Goal: Task Accomplishment & Management: Use online tool/utility

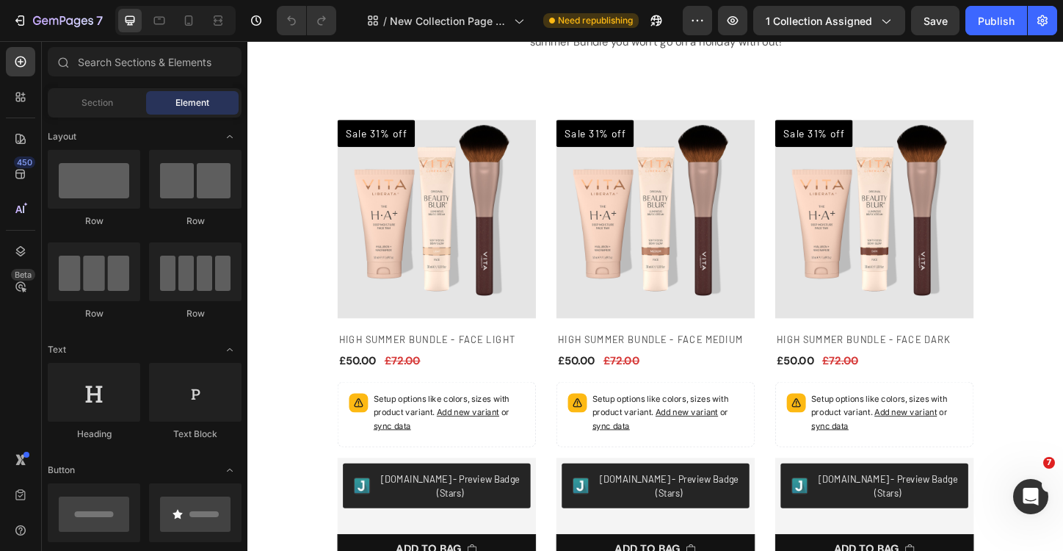
scroll to position [133, 0]
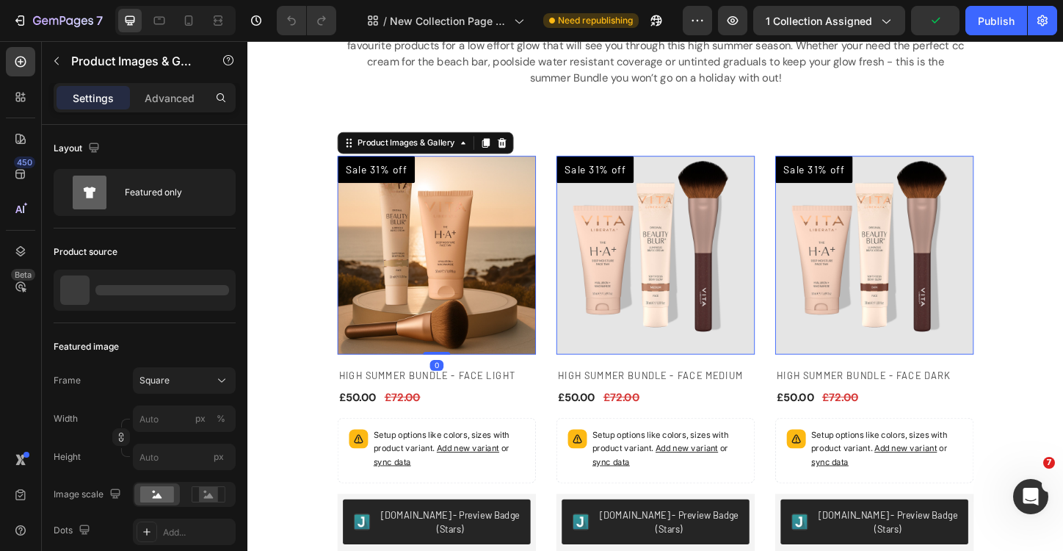
click at [482, 268] on img at bounding box center [451, 272] width 214 height 214
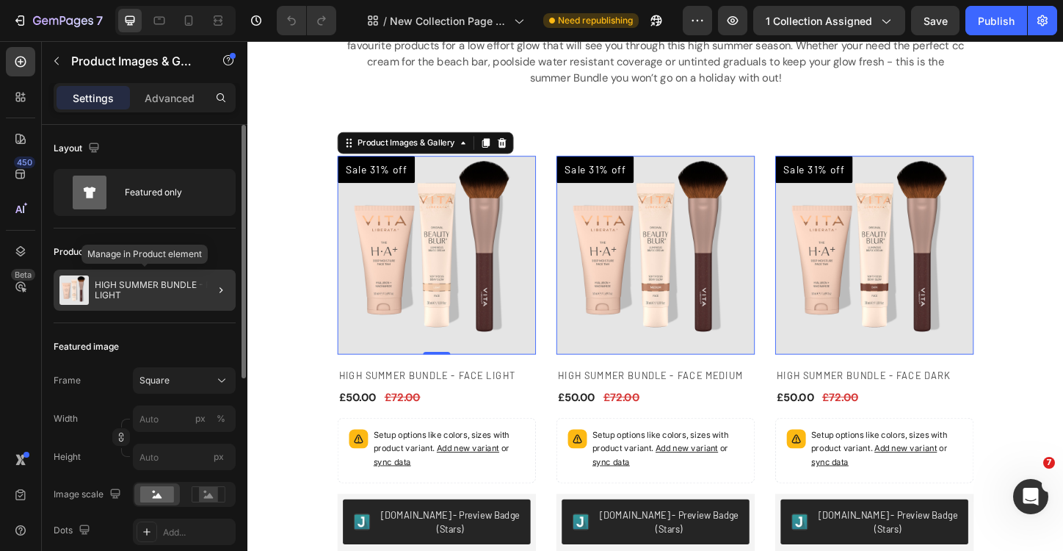
click at [179, 296] on p "HIGH SUMMER BUNDLE - FACE LIGHT" at bounding box center [162, 290] width 135 height 21
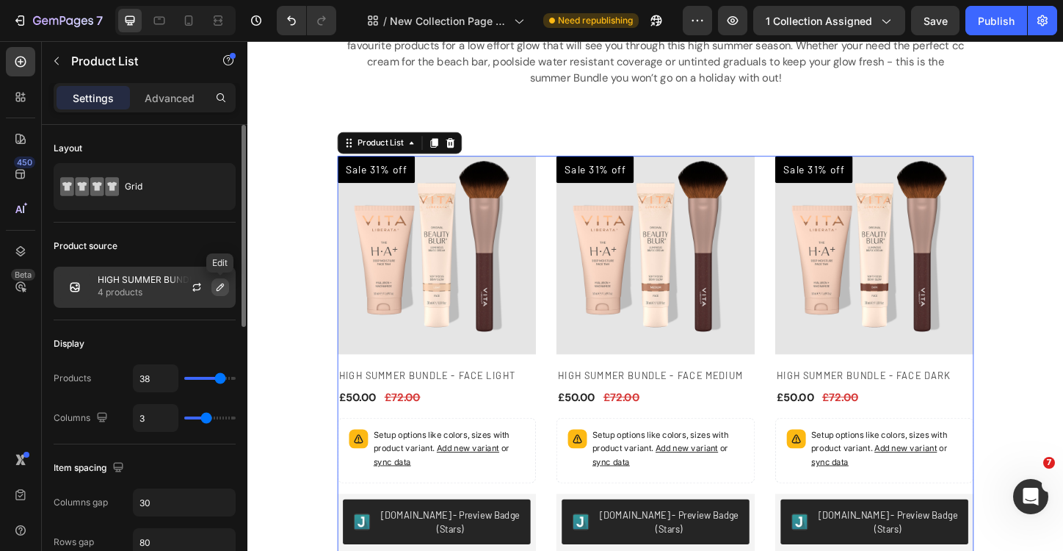
click at [216, 289] on icon "button" at bounding box center [220, 287] width 12 height 12
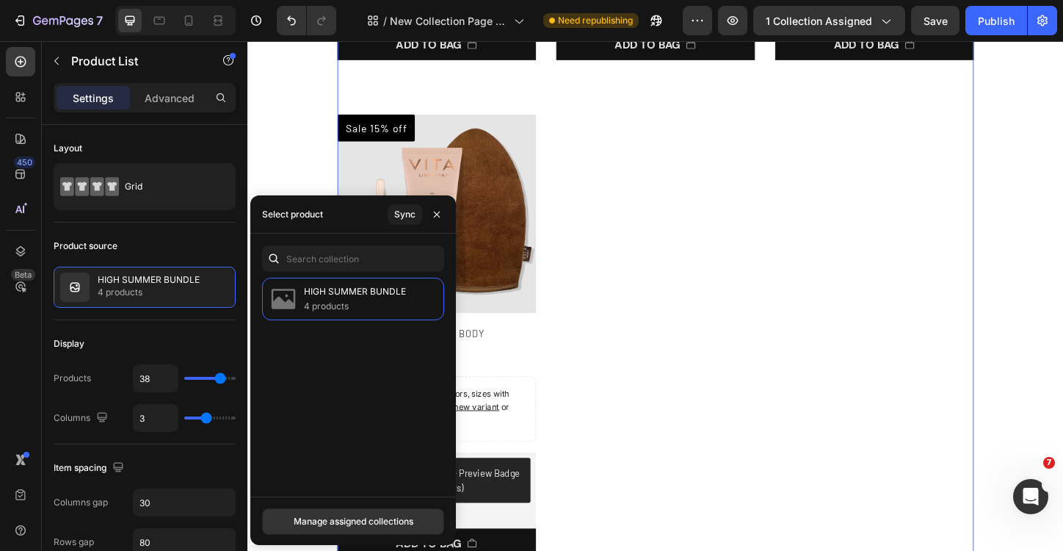
scroll to position [717, 0]
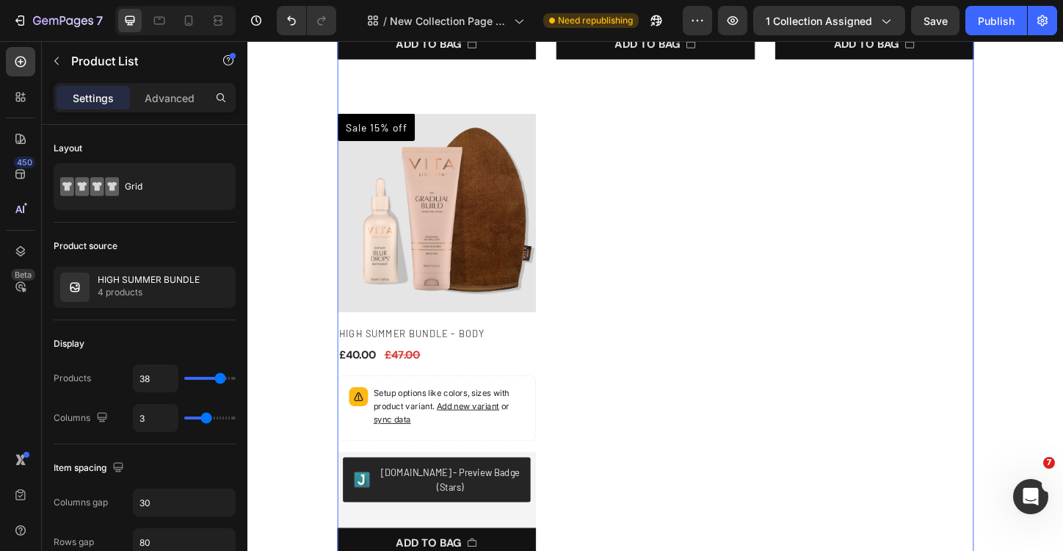
click at [636, 234] on div "Sale 31% off Product Badge Product Images & Gallery Row HIGH SUMMER BUNDLE - FA…" at bounding box center [687, 90] width 687 height 1018
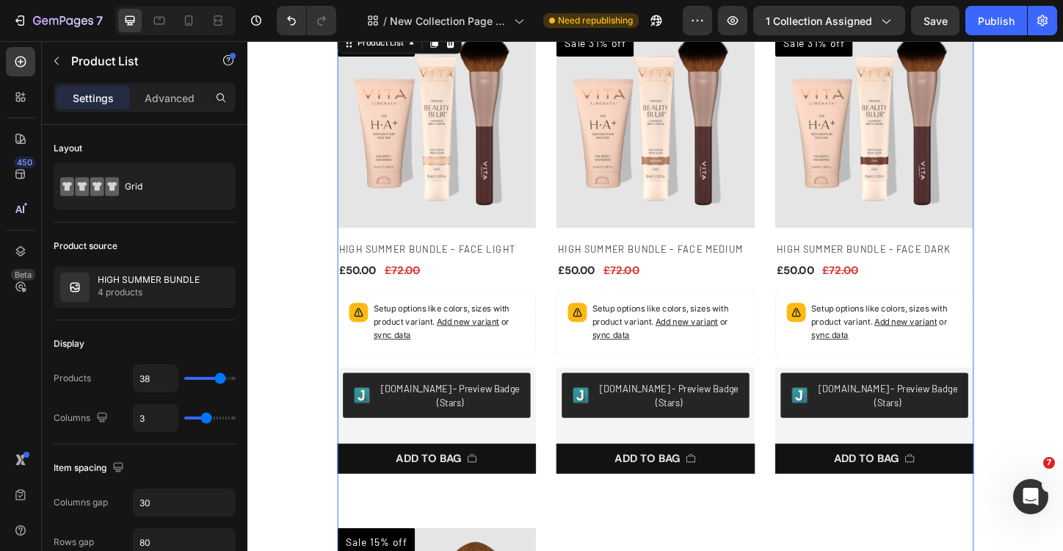
scroll to position [266, 0]
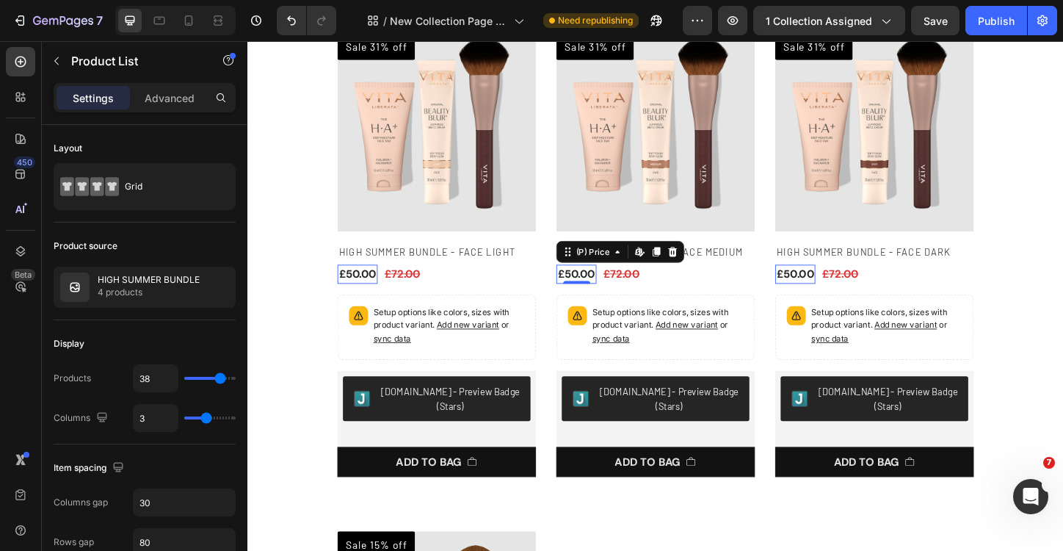
click at [388, 289] on div "£50.00" at bounding box center [365, 293] width 43 height 21
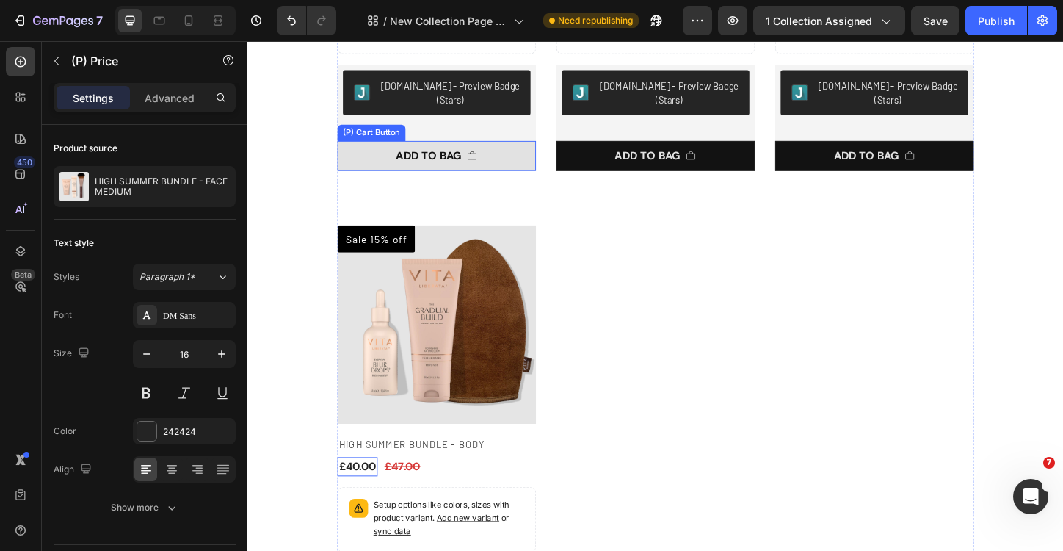
scroll to position [593, 0]
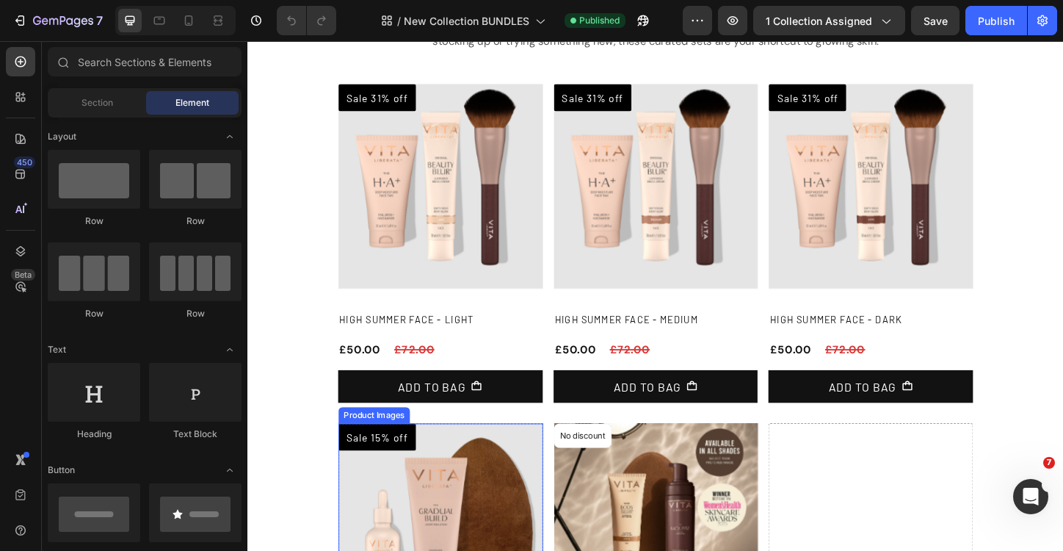
scroll to position [133, 0]
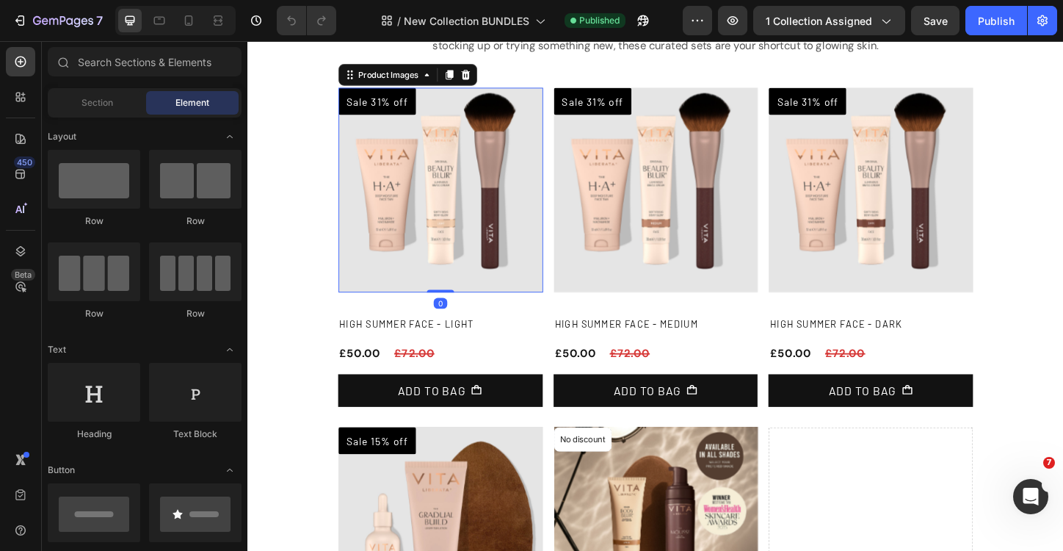
click at [427, 173] on img at bounding box center [455, 202] width 221 height 221
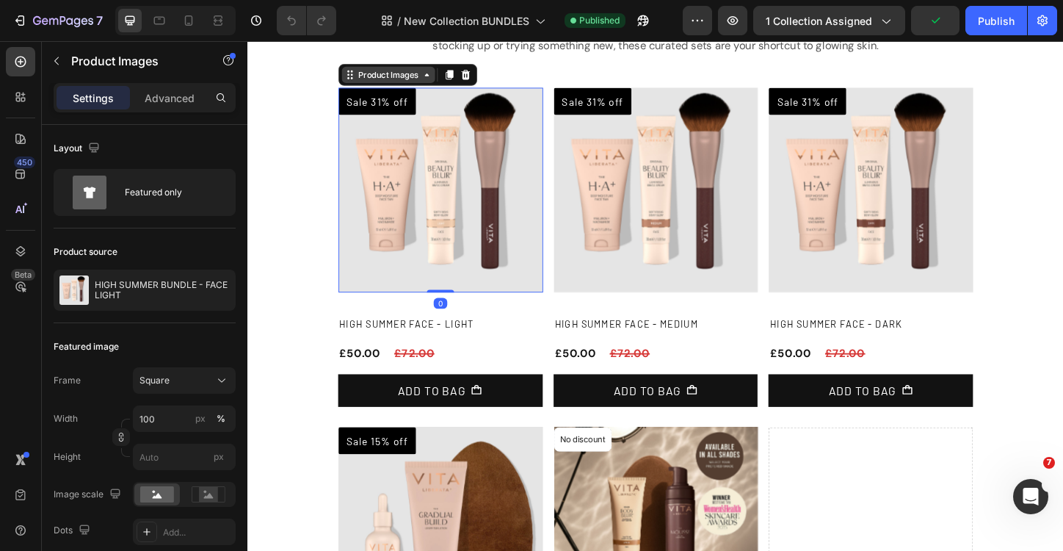
click at [391, 74] on div "Product Images" at bounding box center [398, 77] width 71 height 13
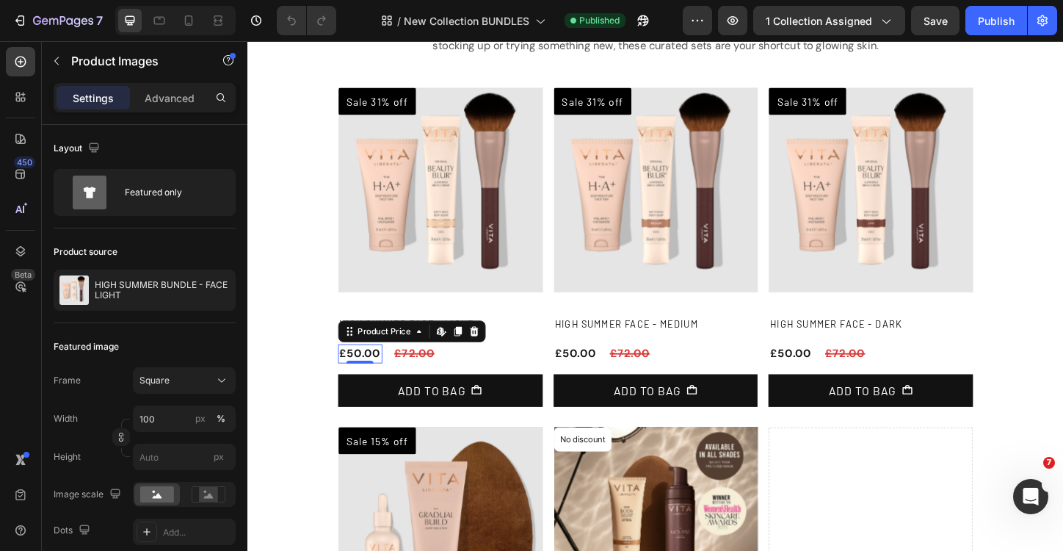
click at [370, 379] on div "£50.00" at bounding box center [369, 379] width 48 height 21
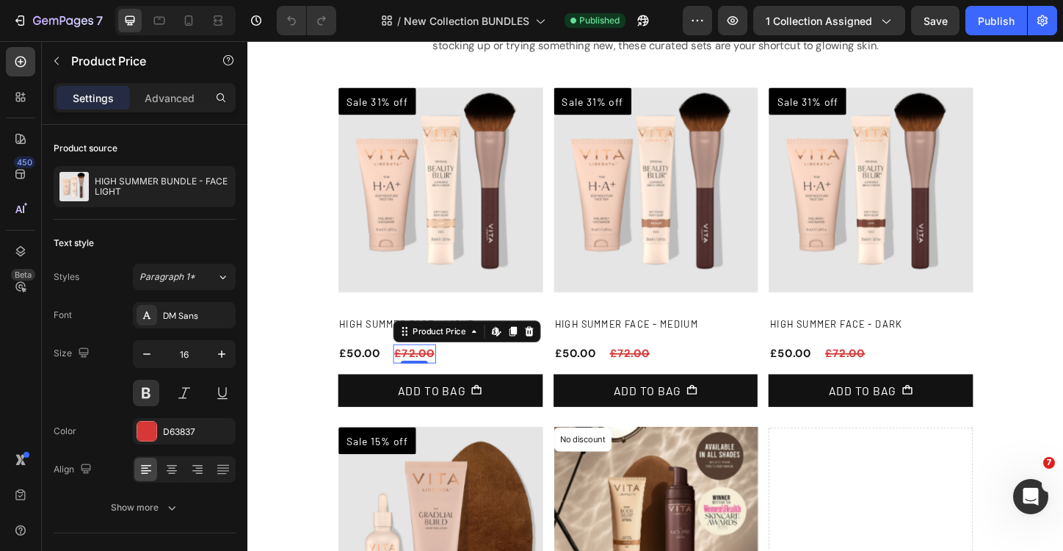
click at [430, 386] on div "£72.00 Product Price Edit content in Shopify 0 Product Price Edit content in Sh…" at bounding box center [428, 379] width 46 height 21
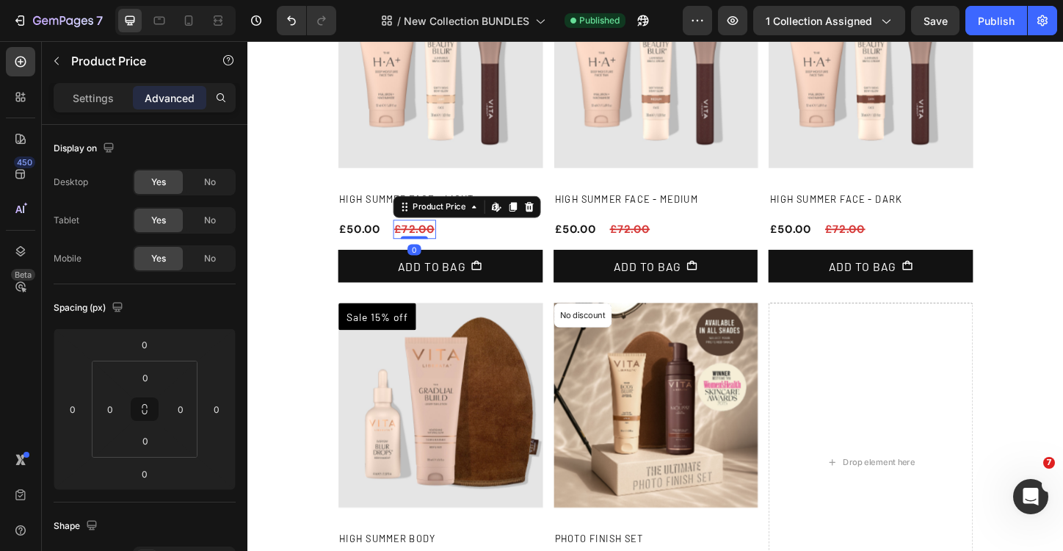
scroll to position [378, 0]
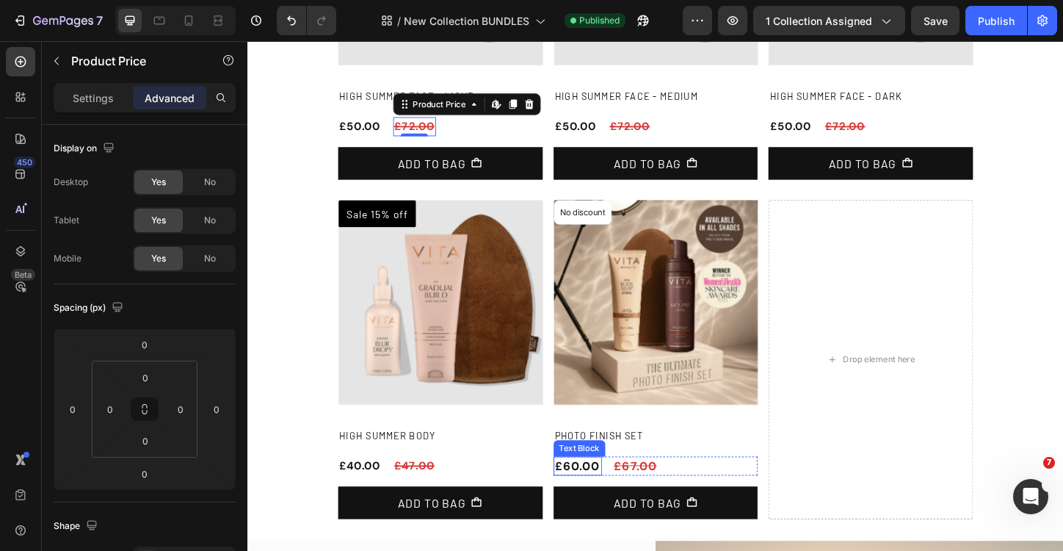
click at [605, 500] on p "£60.00" at bounding box center [603, 500] width 49 height 18
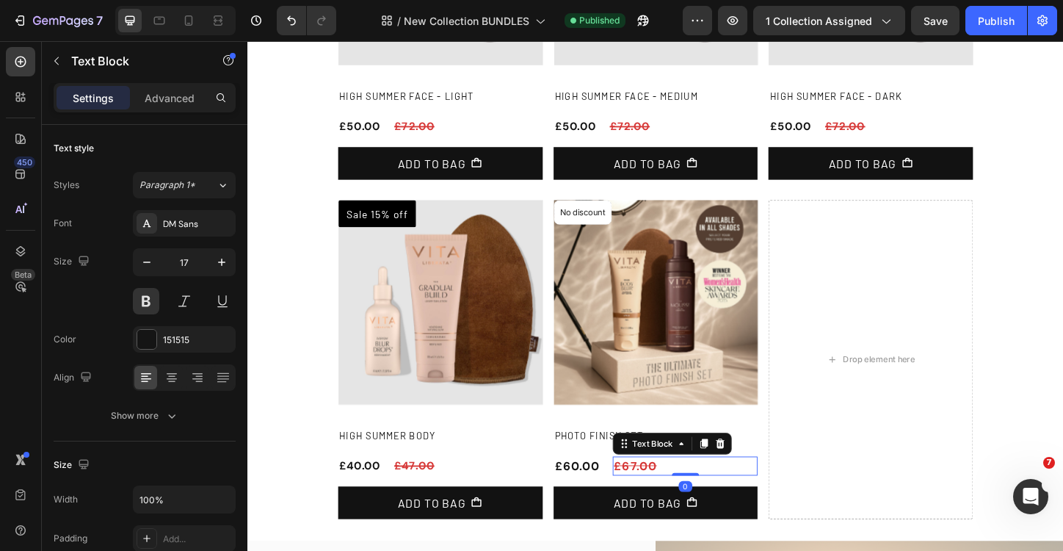
click at [670, 509] on div "£67.00" at bounding box center [720, 500] width 157 height 21
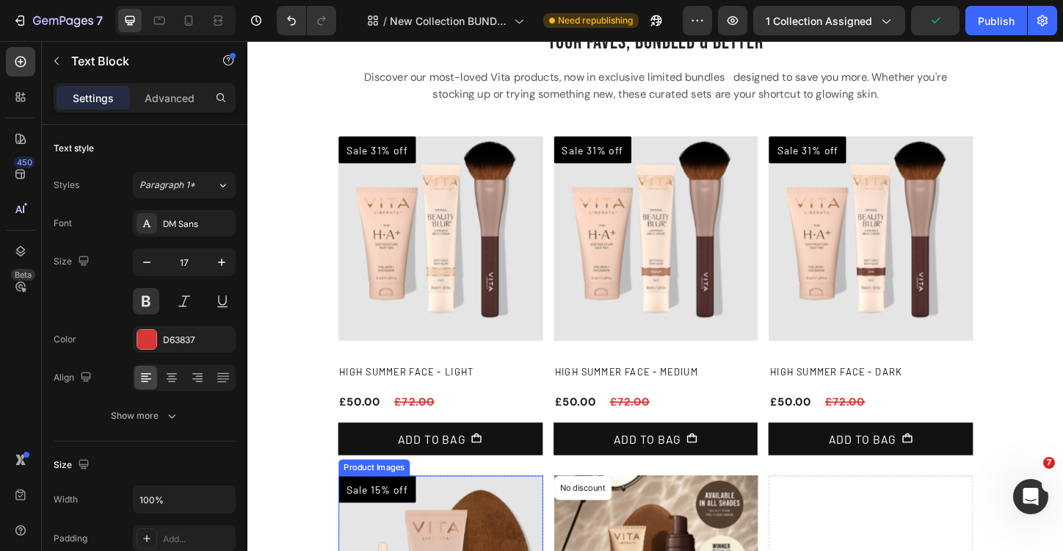
scroll to position [65, 0]
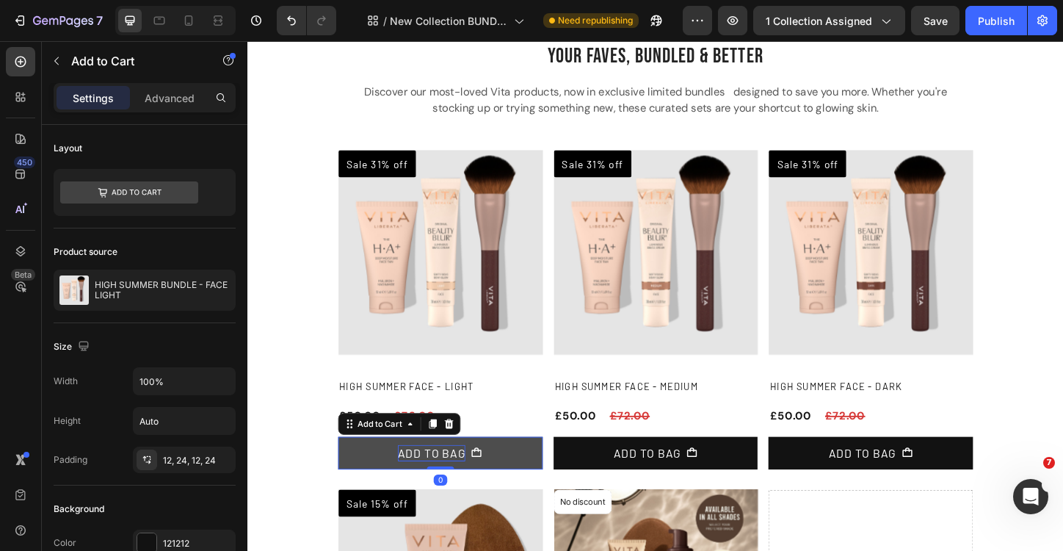
click at [457, 486] on div "ADD TO BAG" at bounding box center [446, 486] width 73 height 18
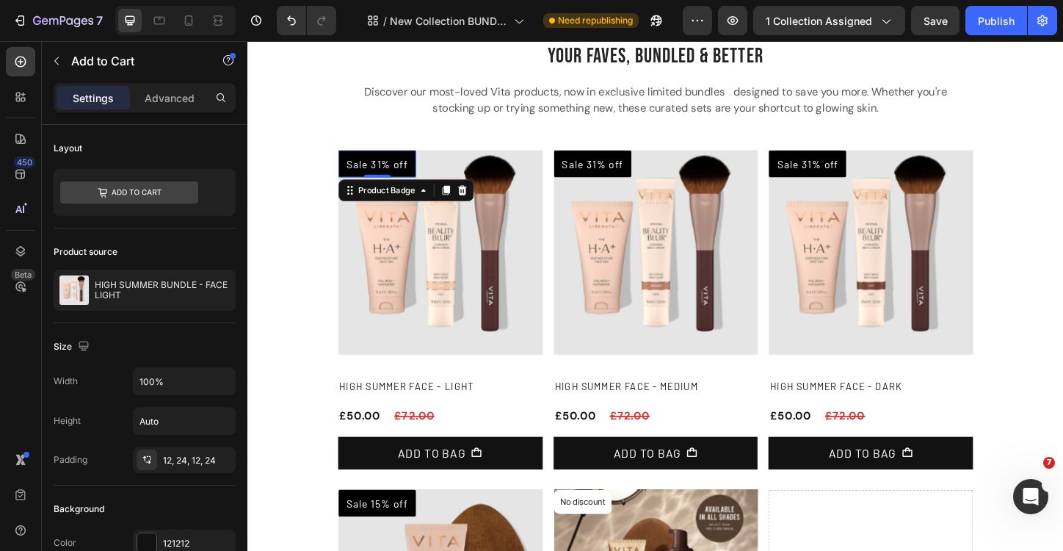
click at [397, 176] on pre "Sale 31% off" at bounding box center [387, 173] width 84 height 29
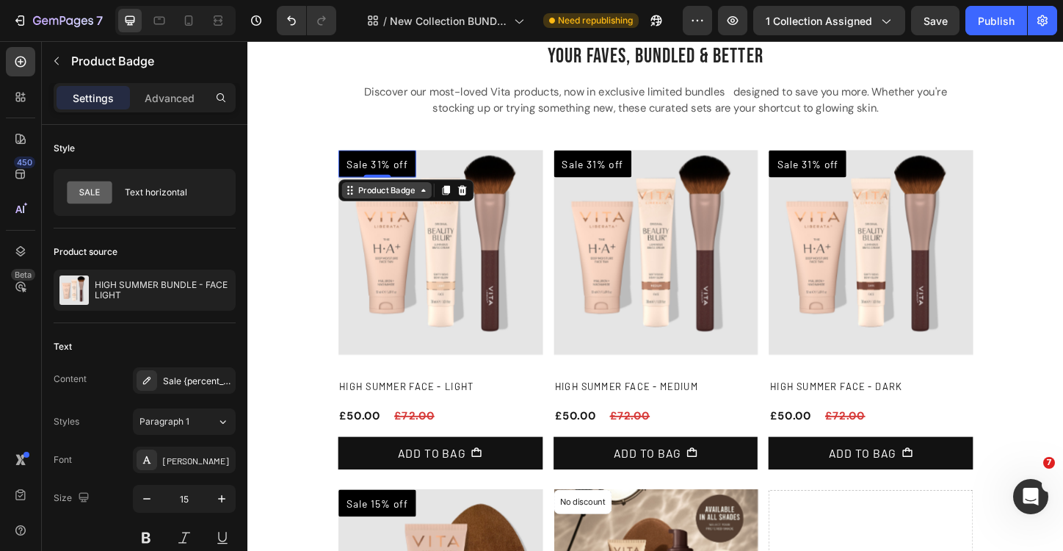
click at [405, 206] on div "Product Badge" at bounding box center [397, 202] width 68 height 13
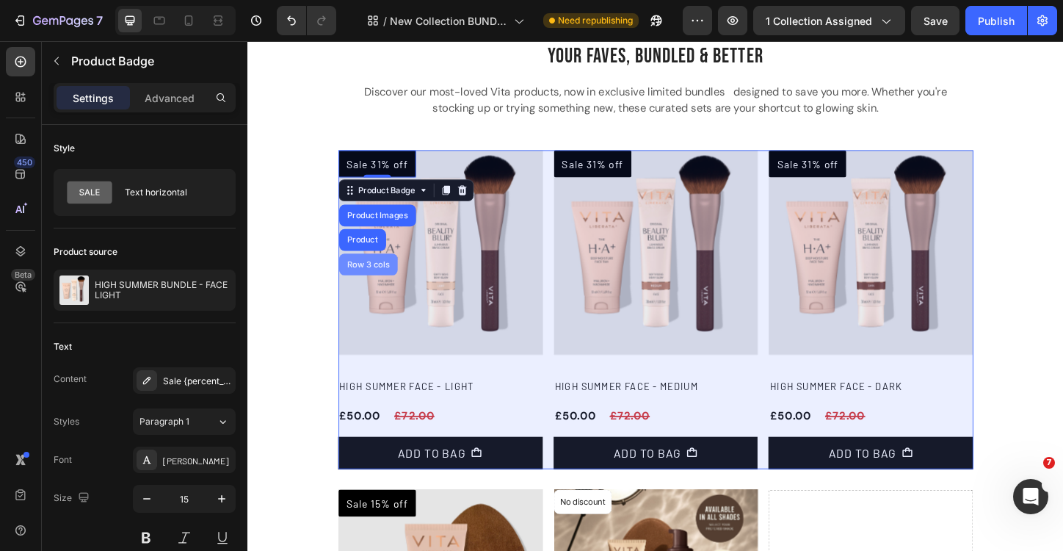
click at [383, 287] on div "Row 3 cols" at bounding box center [377, 282] width 63 height 23
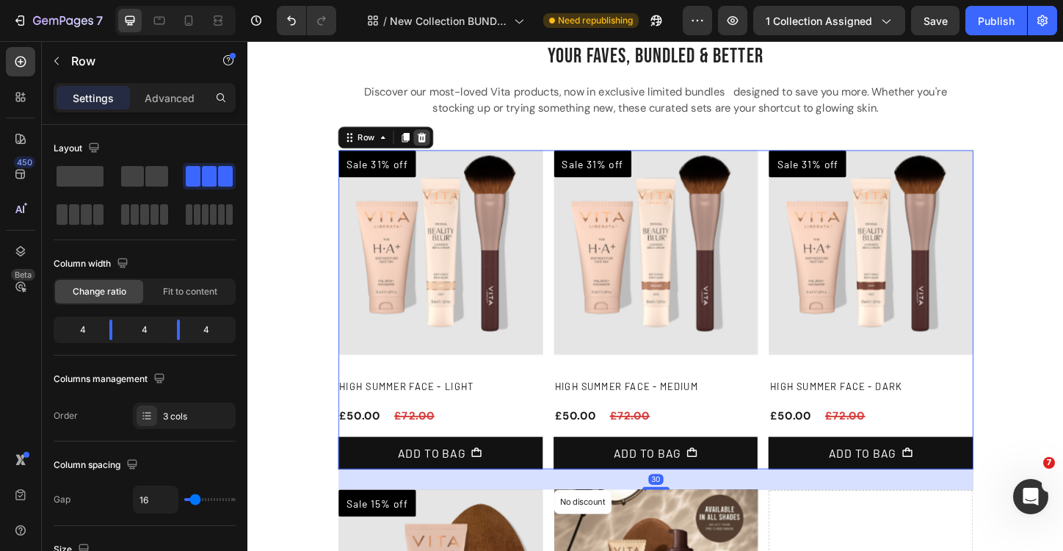
click at [438, 145] on icon at bounding box center [435, 145] width 10 height 10
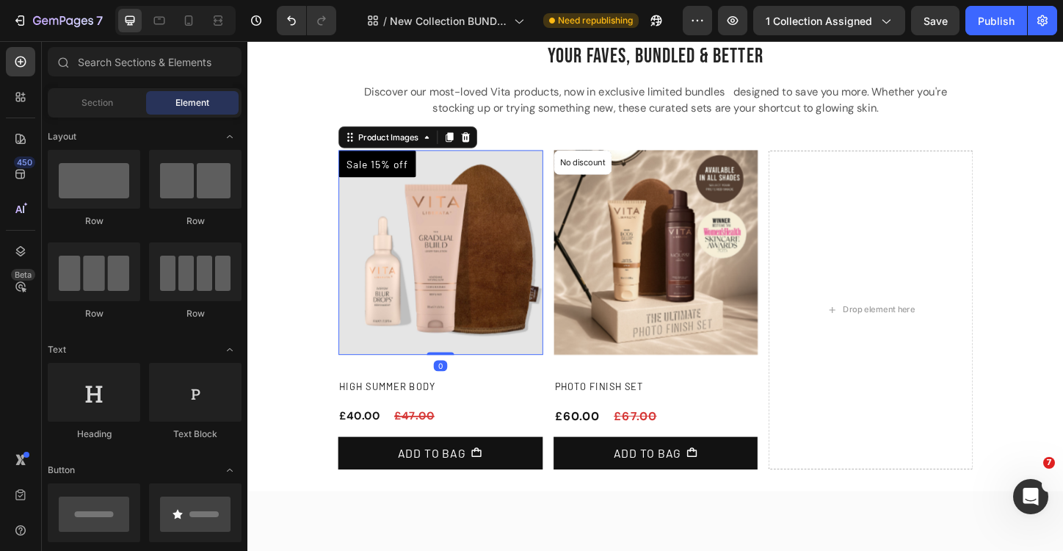
click at [443, 203] on img at bounding box center [455, 269] width 221 height 221
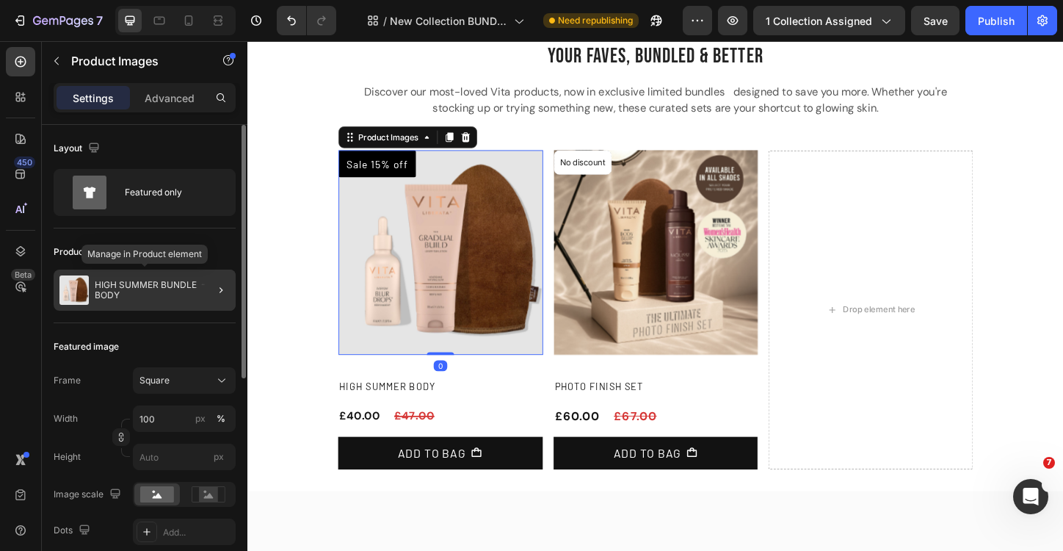
click at [169, 283] on p "HIGH SUMMER BUNDLE - BODY" at bounding box center [162, 290] width 135 height 21
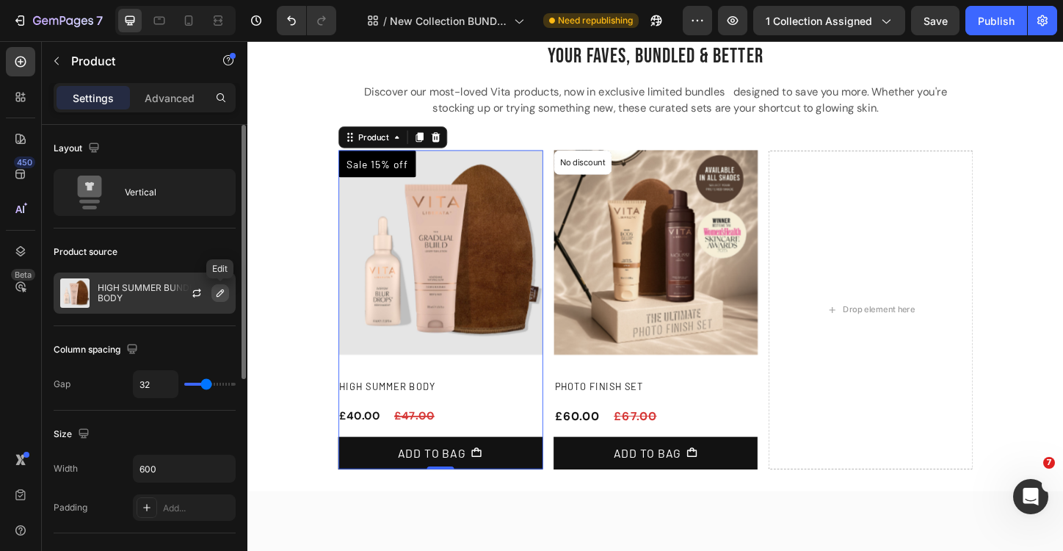
click at [220, 296] on icon "button" at bounding box center [220, 293] width 12 height 12
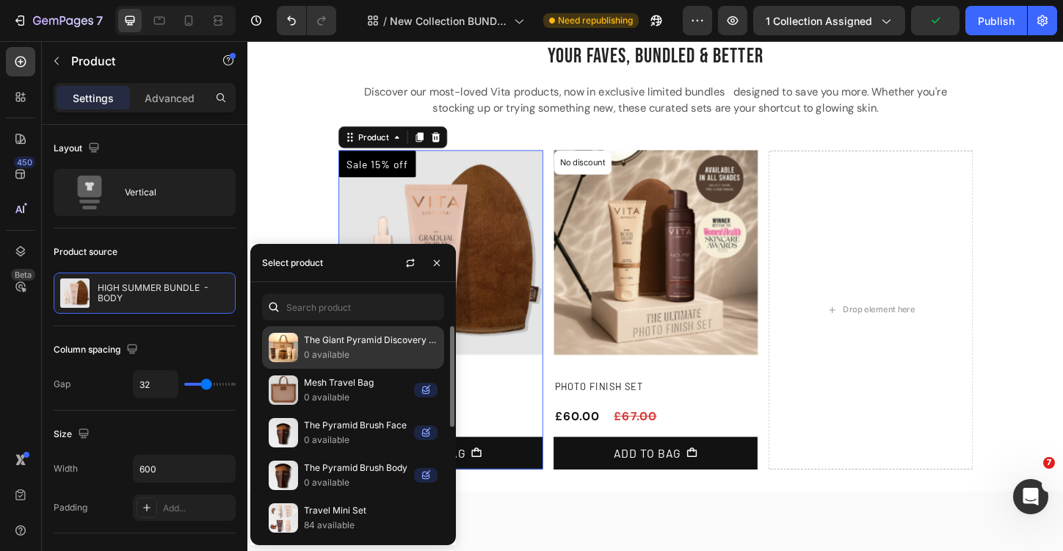
click at [300, 369] on div "The Giant Pyramid Discovery Set 0 available" at bounding box center [353, 390] width 182 height 43
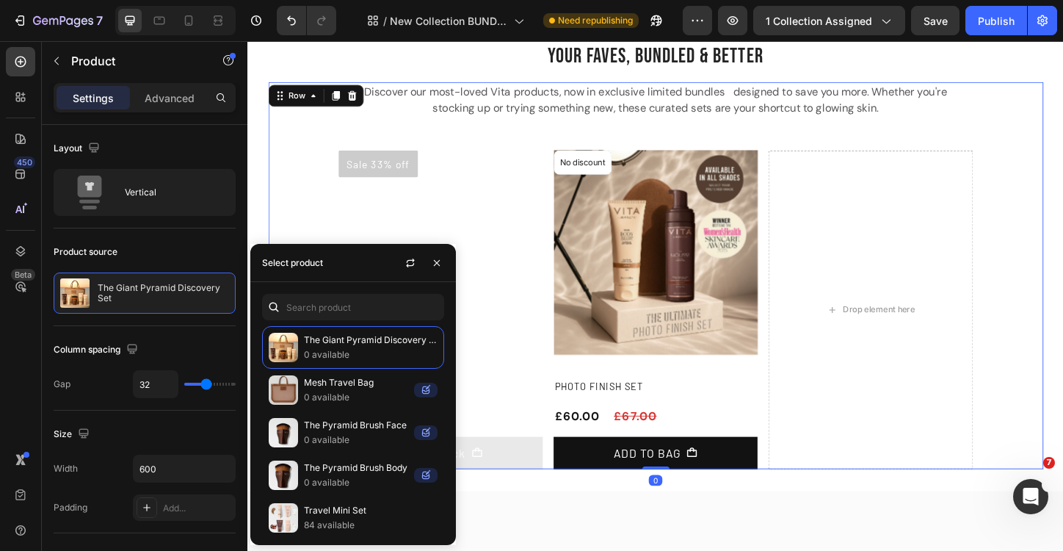
click at [300, 146] on div "Discover our most-loved Vita products, now in exclusive limited bundles designe…" at bounding box center [687, 295] width 837 height 418
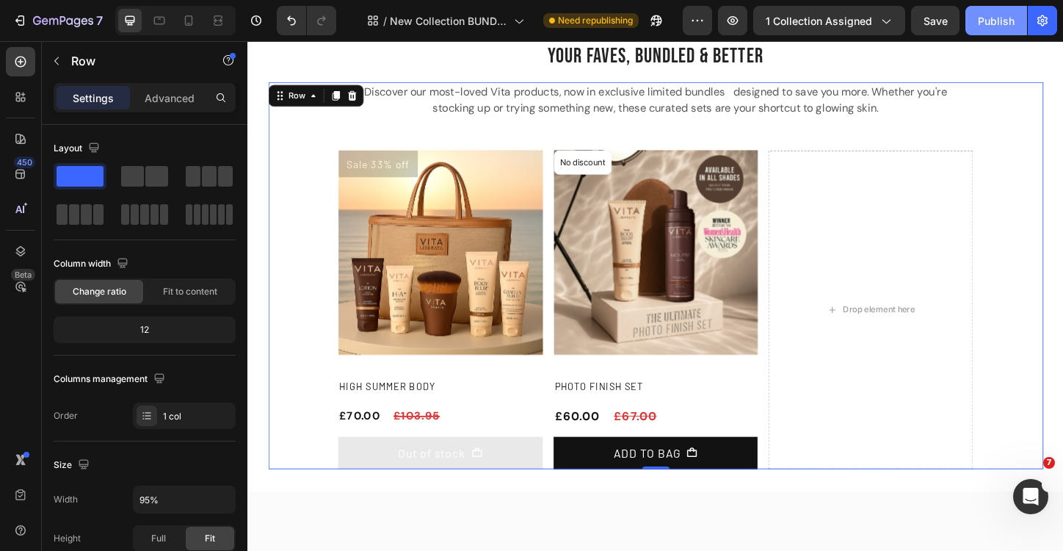
click at [997, 27] on div "Publish" at bounding box center [996, 20] width 37 height 15
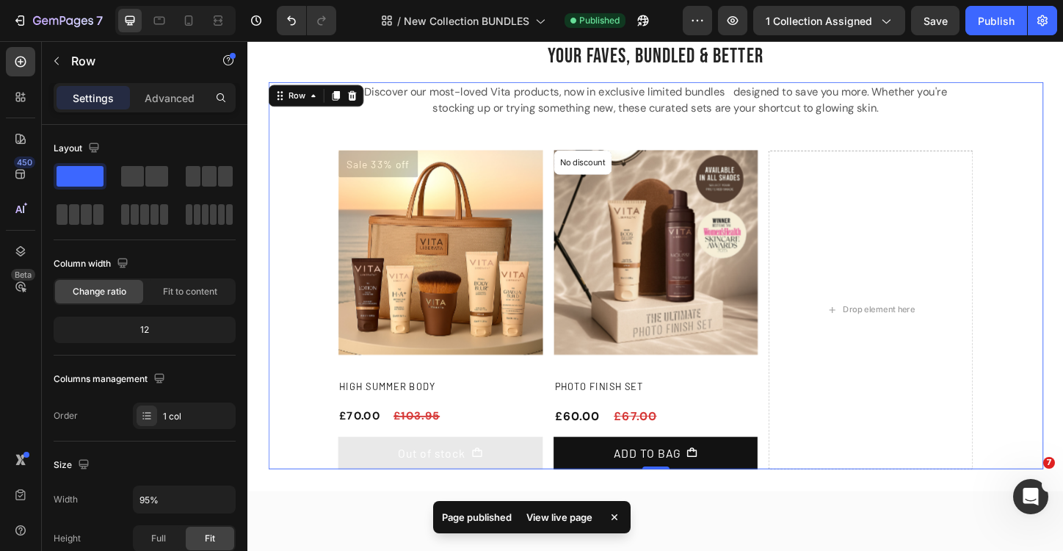
click at [580, 514] on div "View live page" at bounding box center [560, 517] width 84 height 21
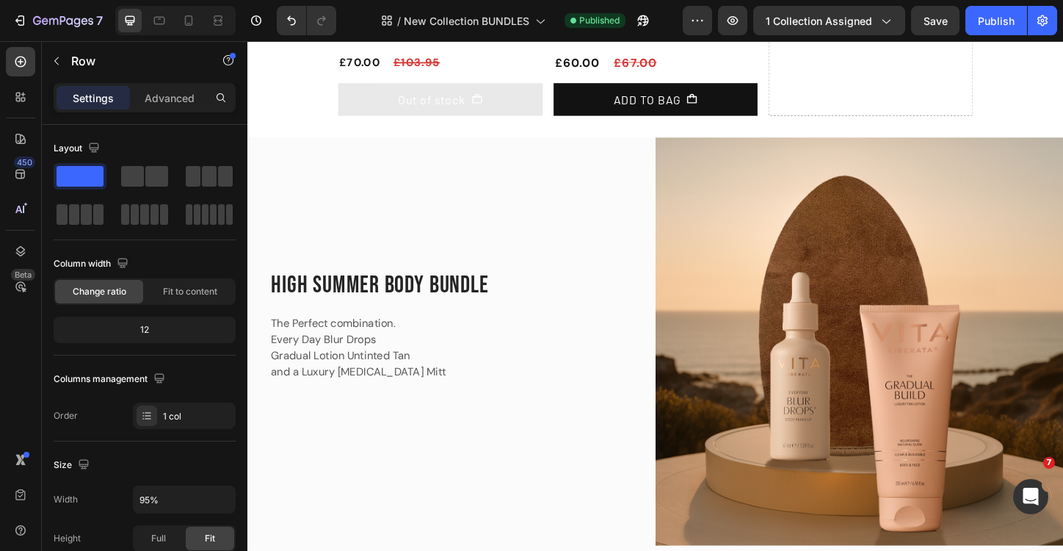
scroll to position [343, 0]
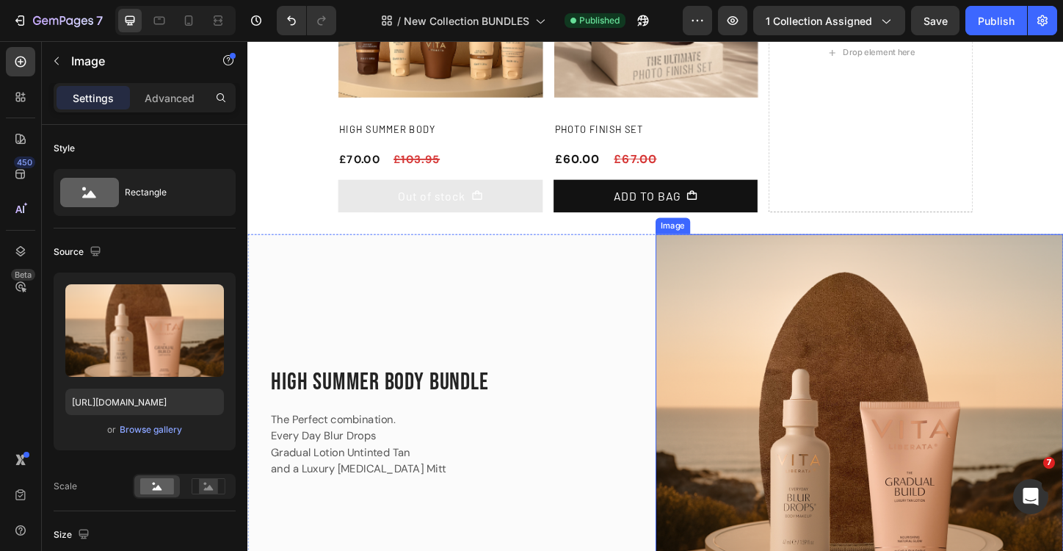
click at [757, 300] on img at bounding box center [908, 470] width 441 height 441
click at [716, 239] on div "Image" at bounding box center [722, 235] width 32 height 13
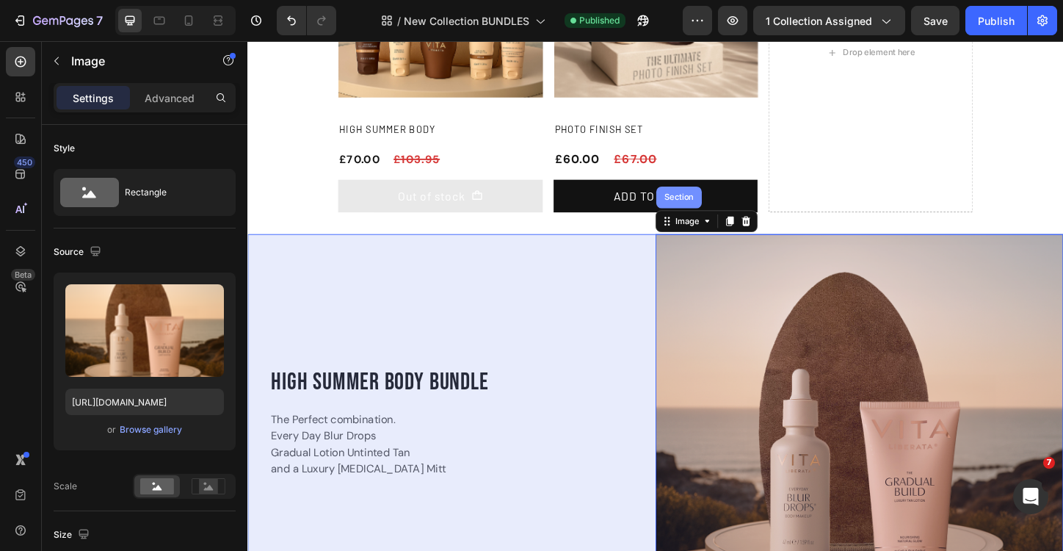
click at [710, 214] on div "Section" at bounding box center [713, 209] width 49 height 23
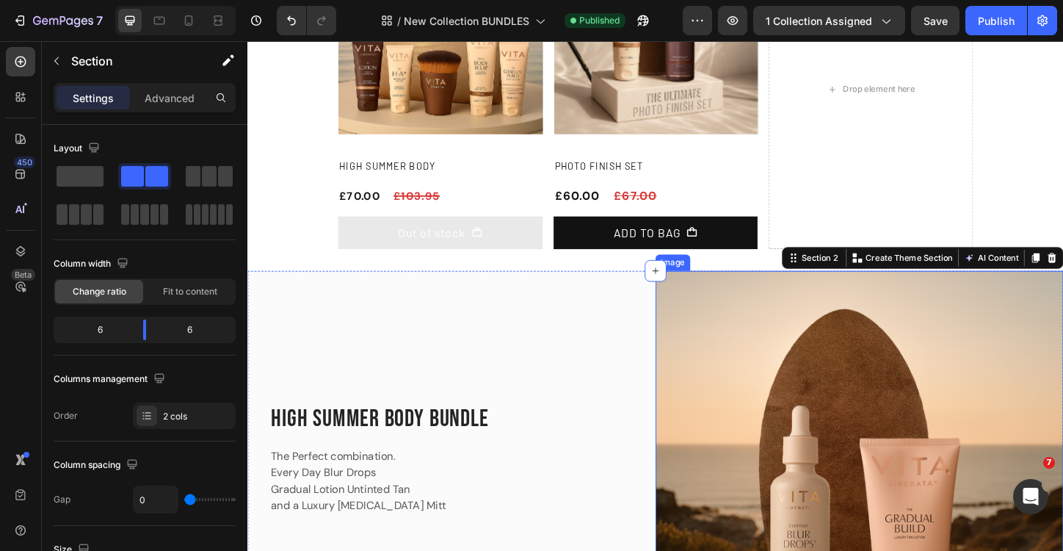
scroll to position [272, 0]
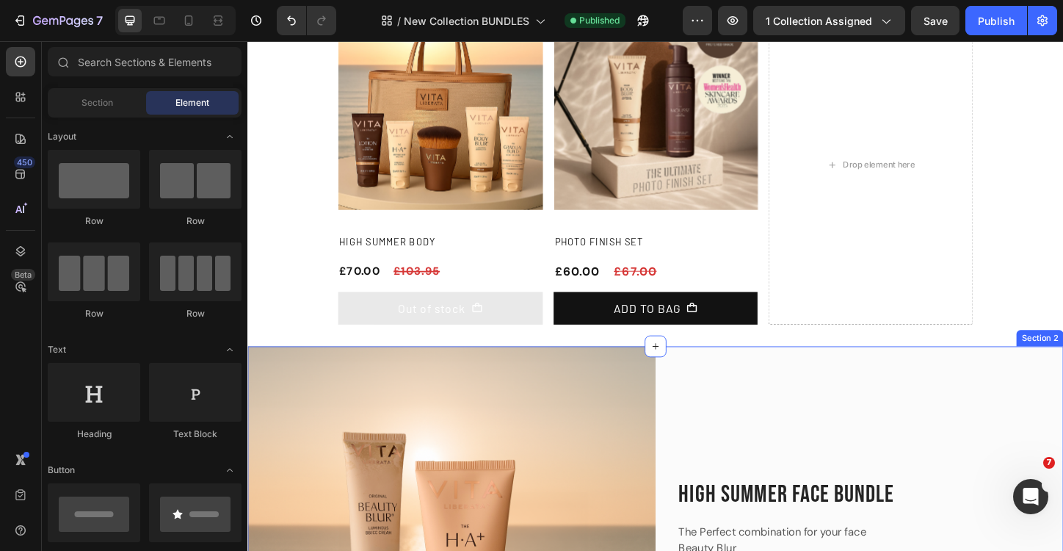
scroll to position [225, 0]
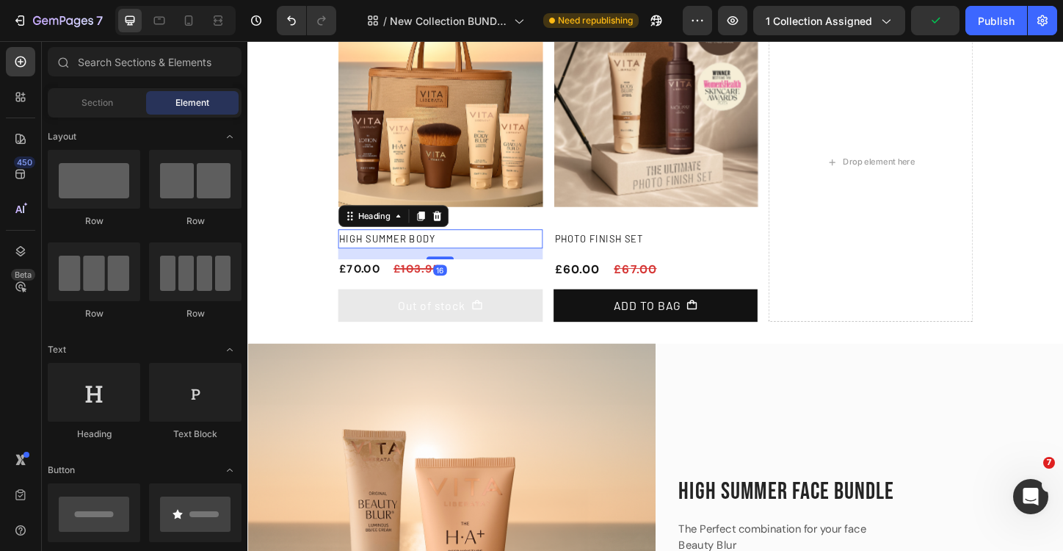
click at [417, 256] on h2 "HIGH SUMMER BODY" at bounding box center [455, 255] width 221 height 21
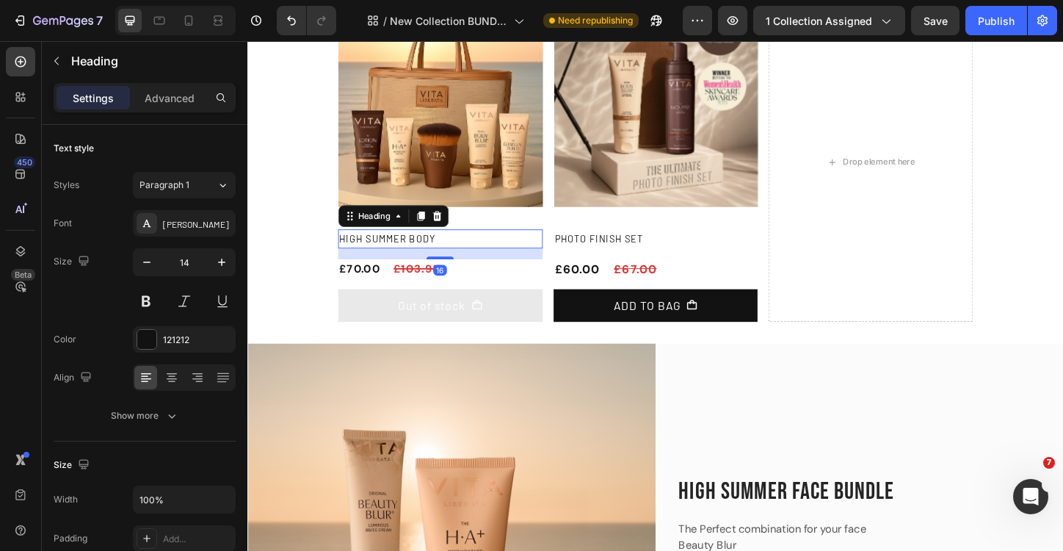
click at [417, 256] on h2 "HIGH SUMMER BODY" at bounding box center [455, 255] width 221 height 21
click at [417, 256] on p "HIGH SUMMER BODY" at bounding box center [456, 255] width 218 height 18
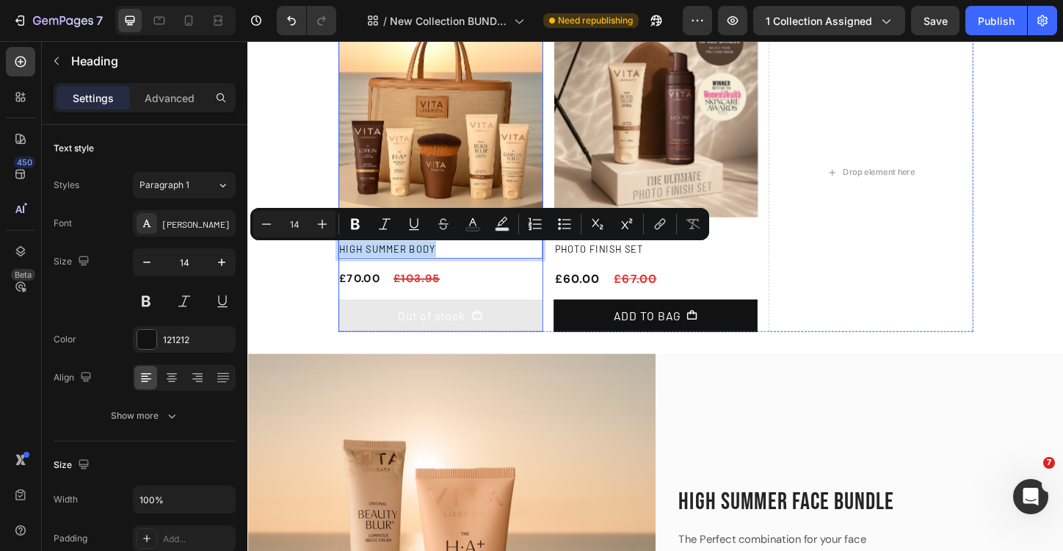
scroll to position [211, 0]
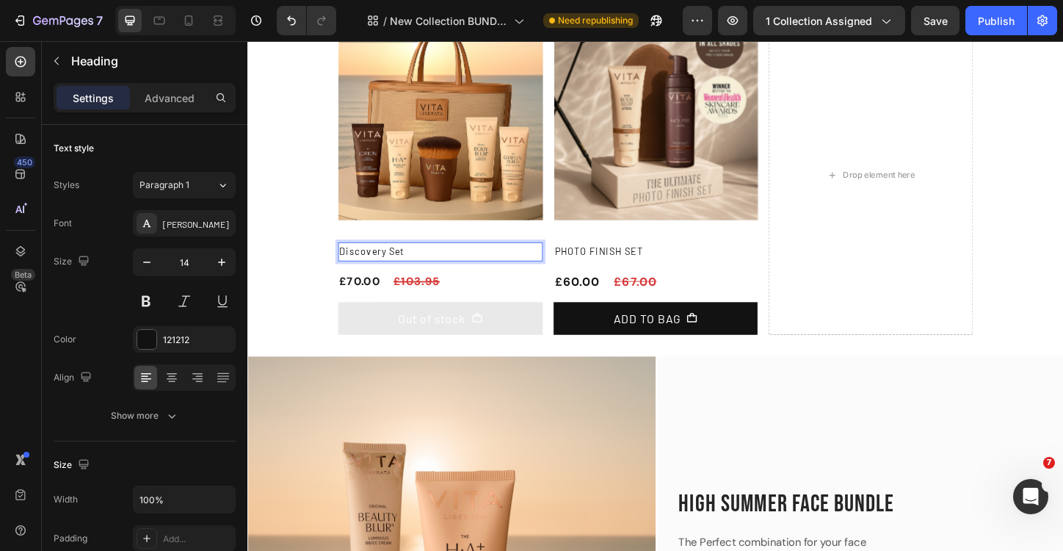
click at [374, 271] on p "Discovery Set" at bounding box center [456, 269] width 218 height 18
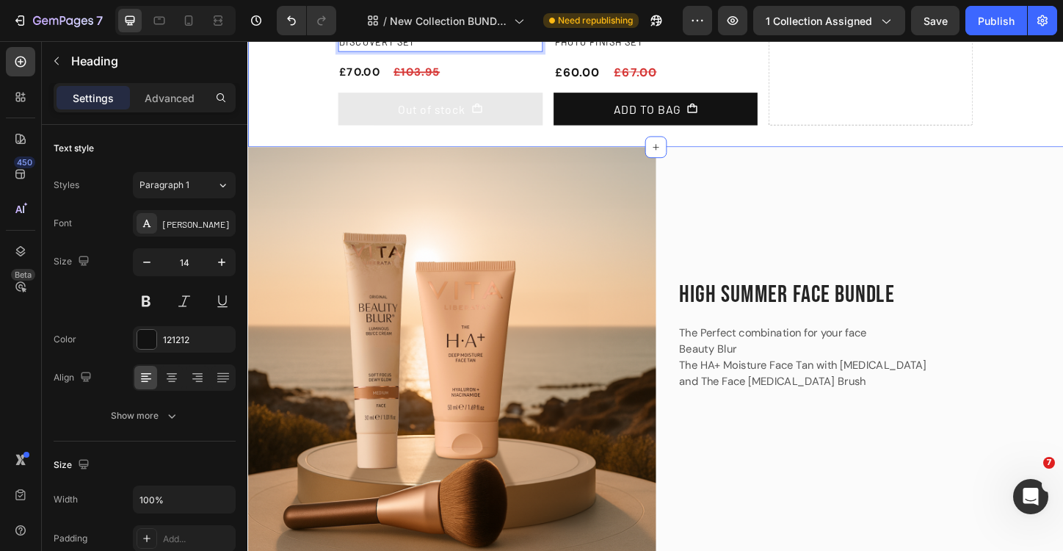
scroll to position [457, 0]
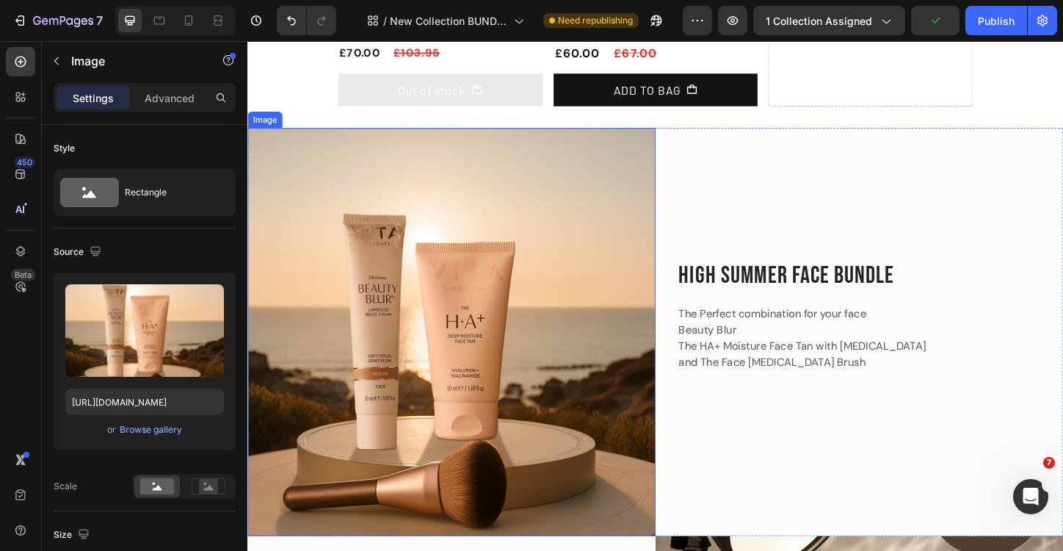
click at [518, 322] on img at bounding box center [467, 355] width 441 height 441
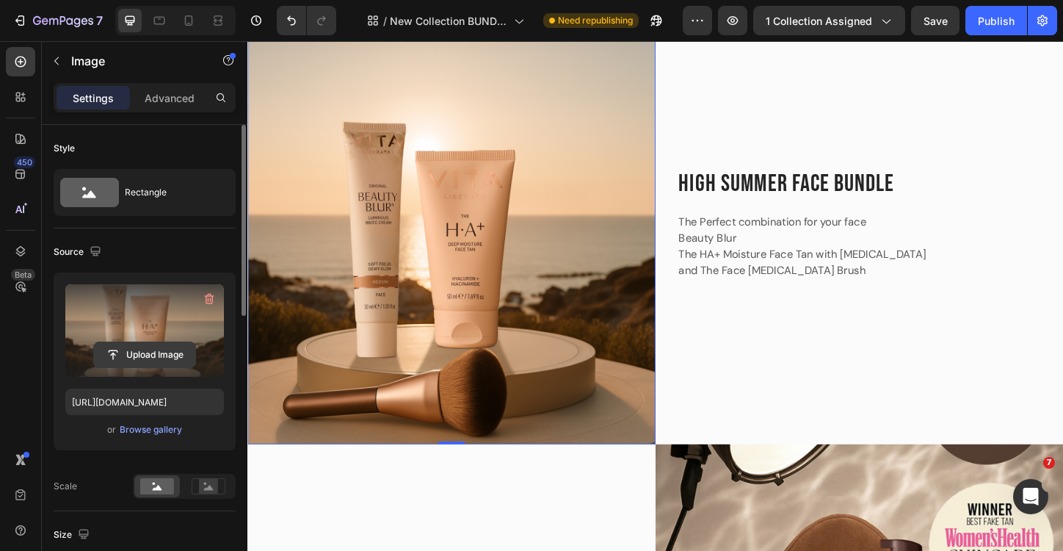
click at [164, 352] on input "file" at bounding box center [144, 354] width 101 height 25
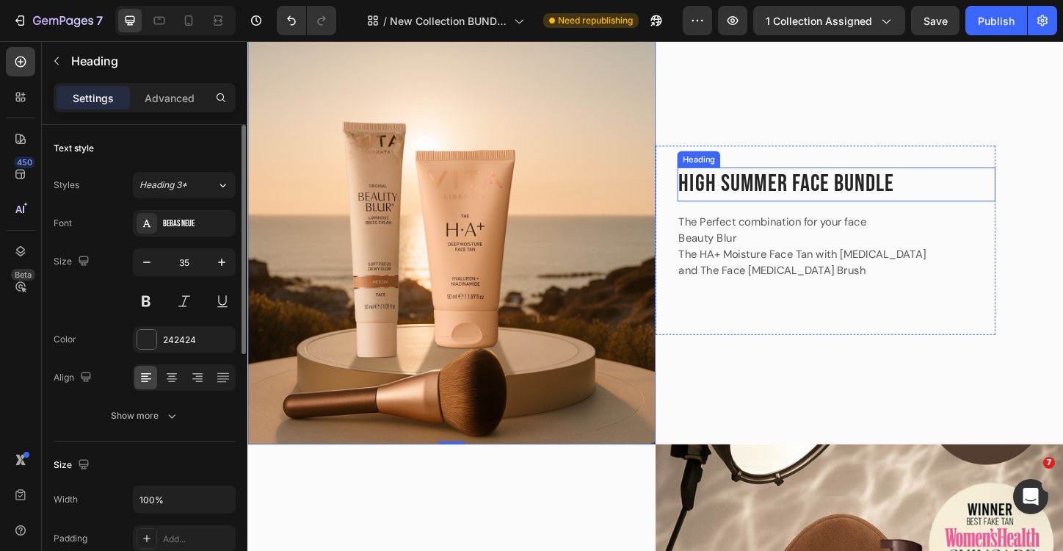
click at [817, 191] on h2 "HIGH SUMMER FACE BUNDLE" at bounding box center [884, 196] width 344 height 37
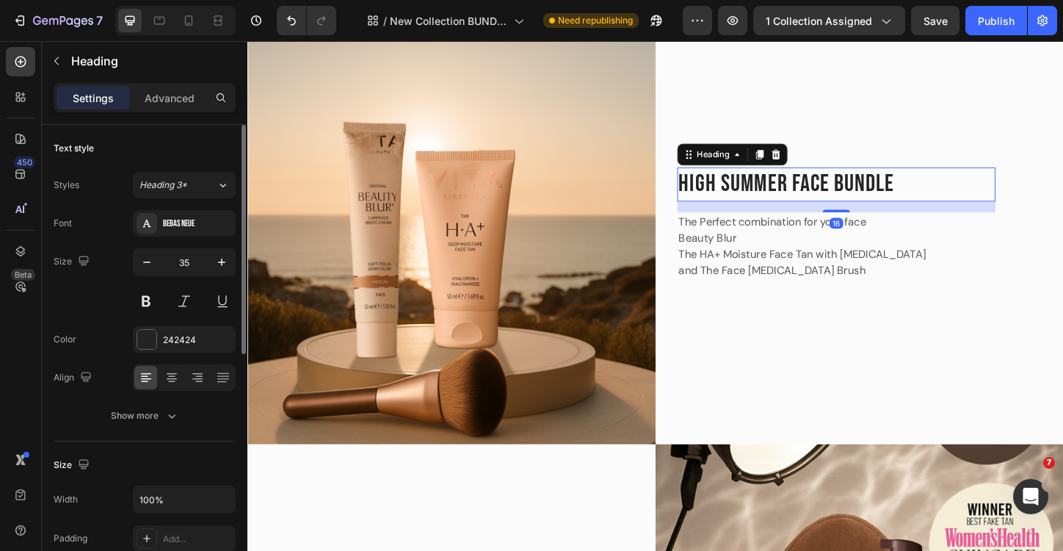
click at [817, 191] on h2 "HIGH SUMMER FACE BUNDLE" at bounding box center [884, 196] width 344 height 37
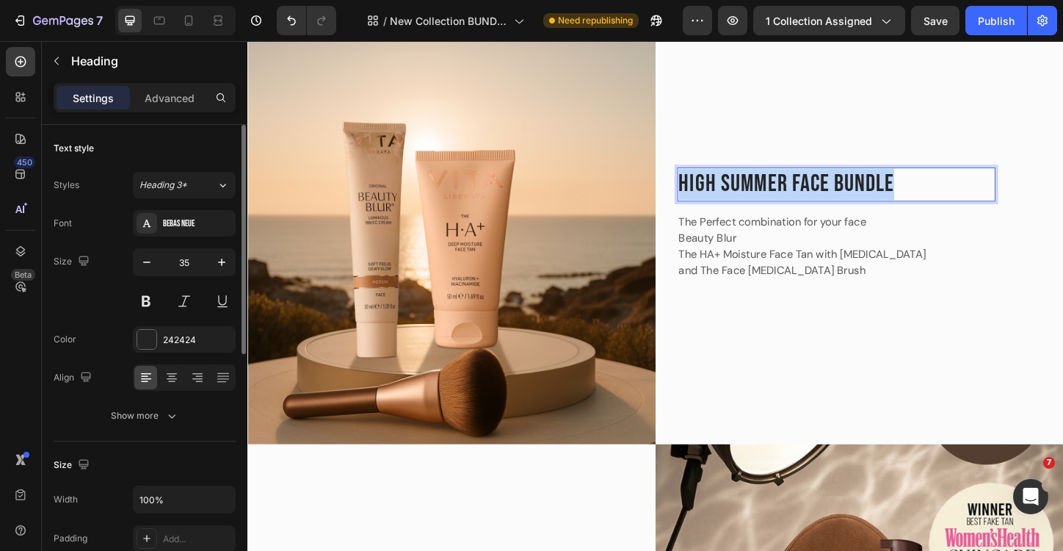
click at [817, 191] on p "HIGH SUMMER FACE BUNDLE" at bounding box center [883, 196] width 341 height 34
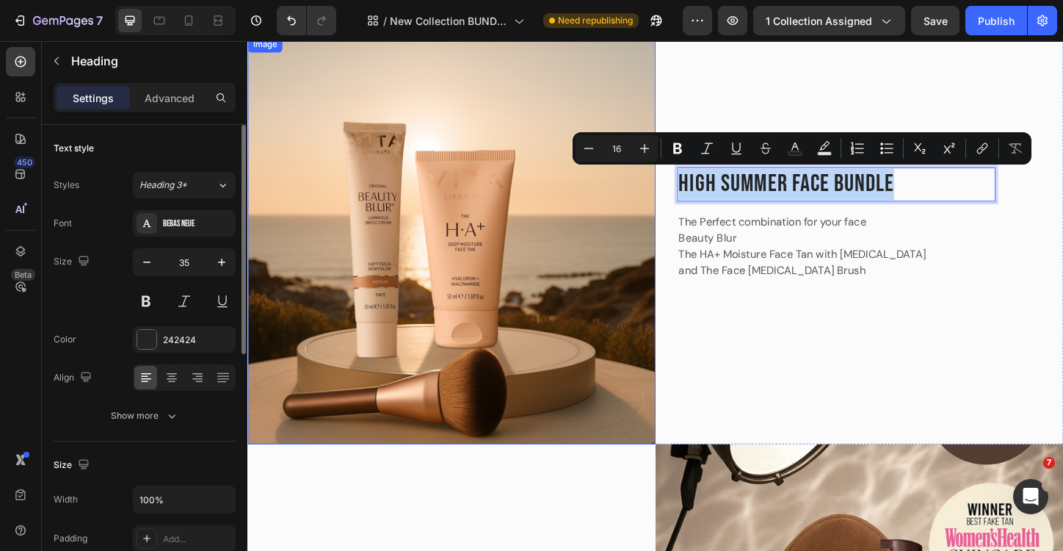
click at [477, 205] on img at bounding box center [467, 256] width 441 height 441
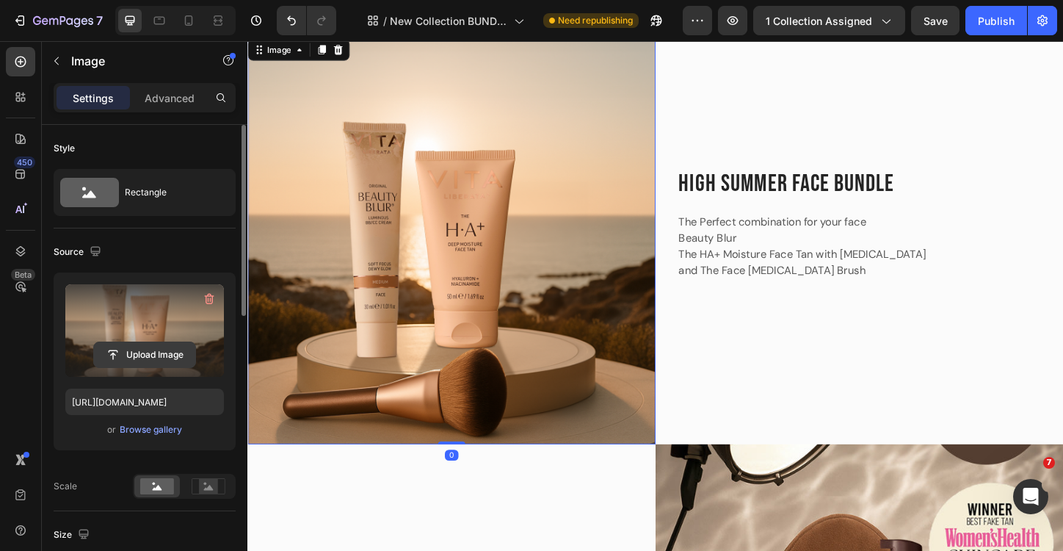
click at [158, 356] on input "file" at bounding box center [144, 354] width 101 height 25
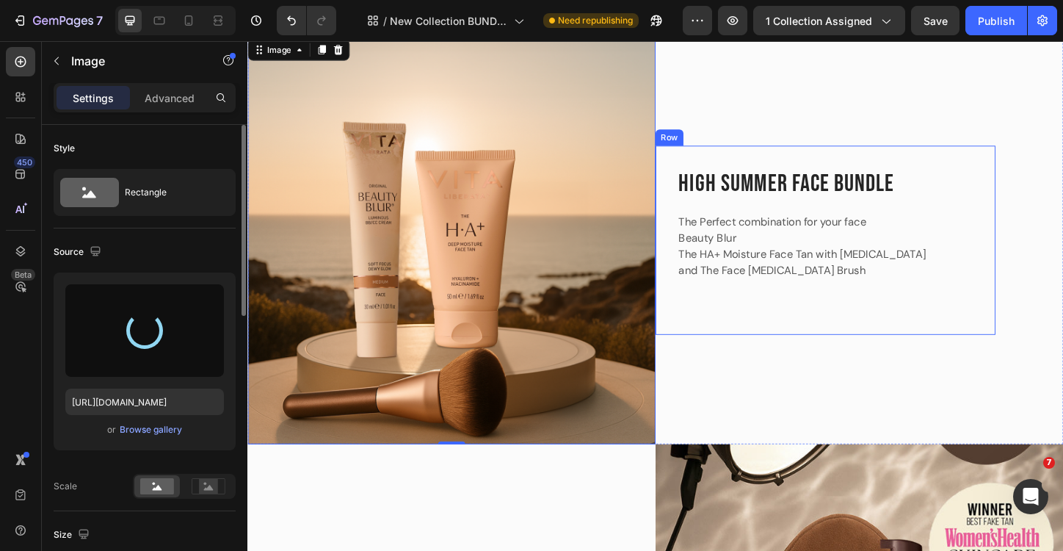
type input "[URL][DOMAIN_NAME]"
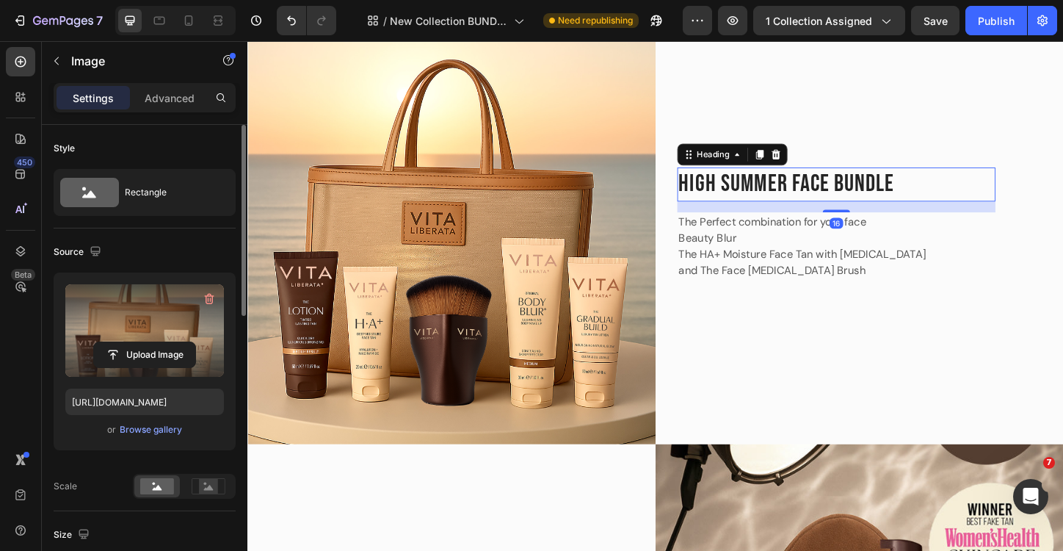
click at [817, 202] on p "HIGH SUMMER FACE BUNDLE" at bounding box center [883, 196] width 341 height 34
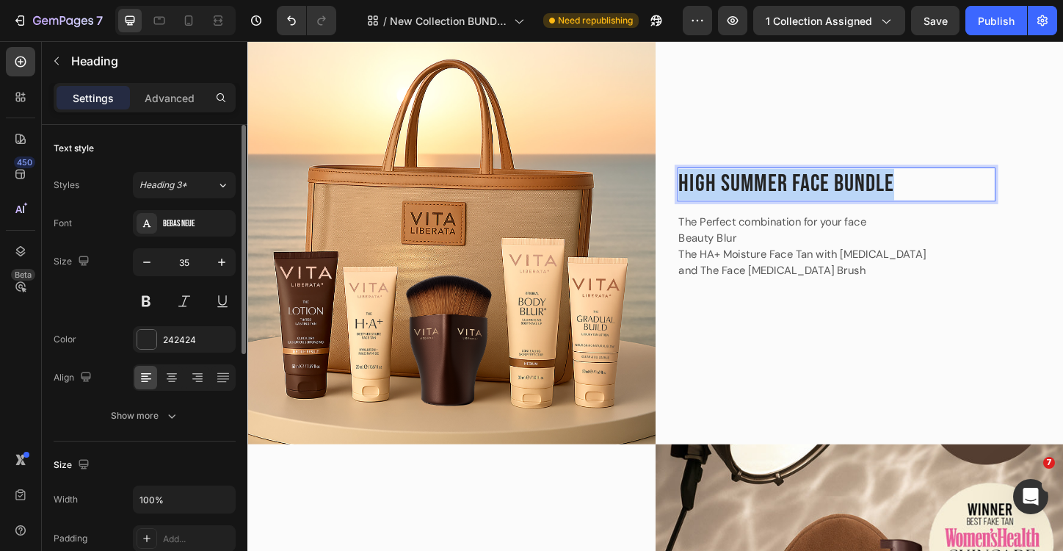
click at [817, 202] on p "HIGH SUMMER FACE BUNDLE" at bounding box center [883, 196] width 341 height 34
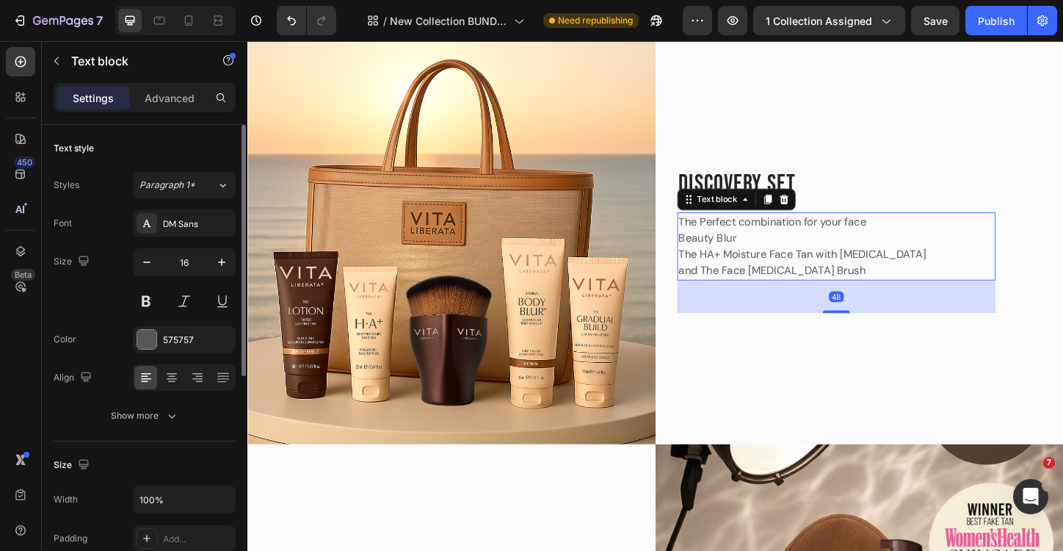
click at [861, 288] on p "and The Face [MEDICAL_DATA] Brush" at bounding box center [846, 290] width 267 height 18
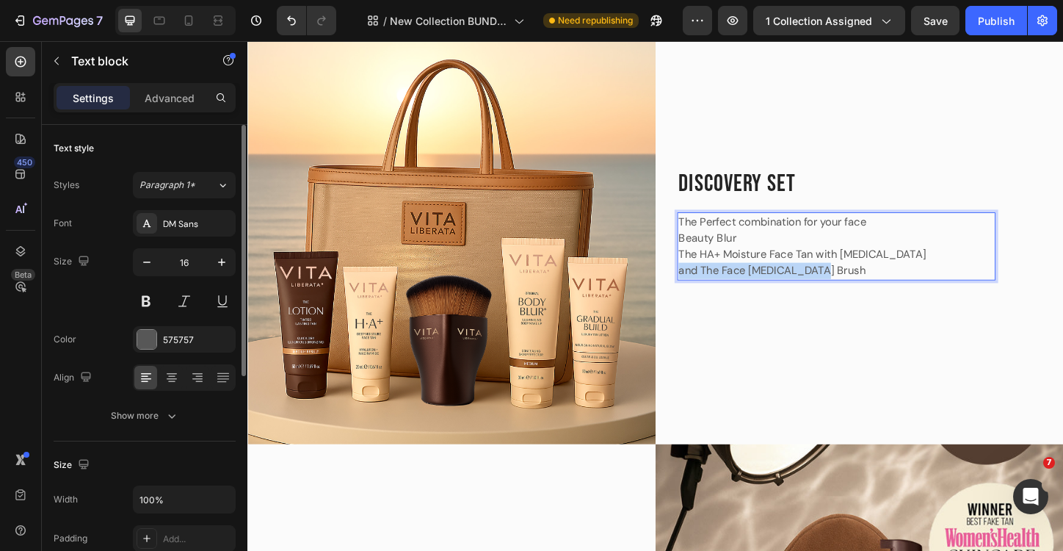
click at [861, 288] on p "and The Face [MEDICAL_DATA] Brush" at bounding box center [846, 290] width 267 height 18
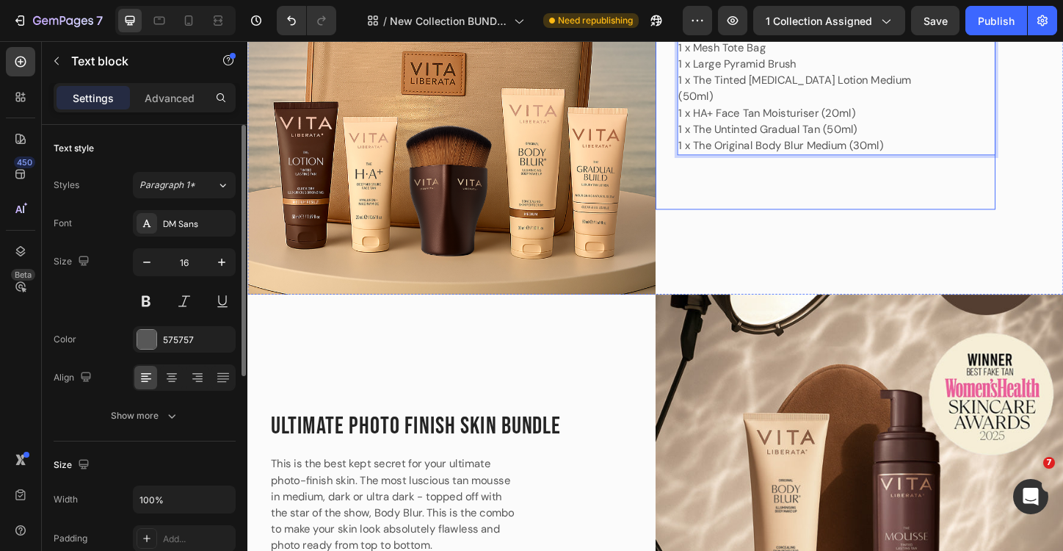
scroll to position [714, 0]
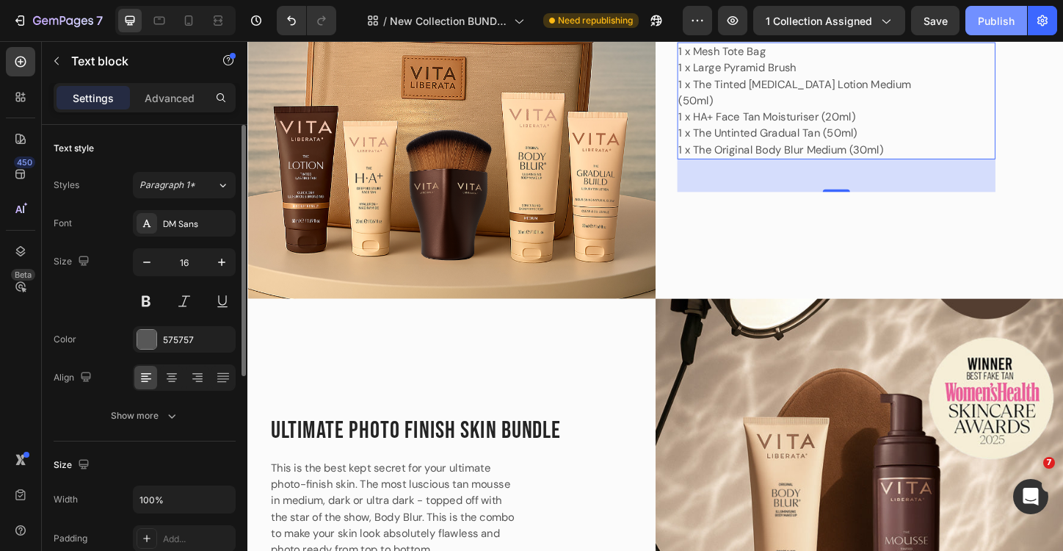
click at [993, 21] on div "Publish" at bounding box center [996, 20] width 37 height 15
